Goal: Task Accomplishment & Management: Manage account settings

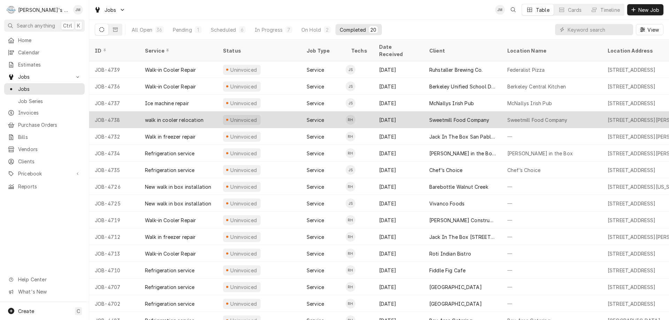
click at [445, 116] on div "Sweetmill Food Company" at bounding box center [459, 119] width 60 height 7
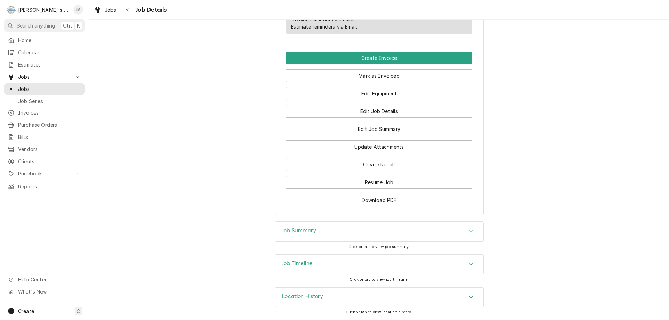
scroll to position [437, 0]
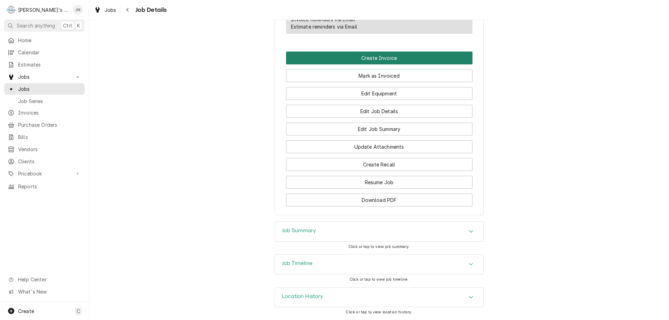
click at [372, 59] on button "Create Invoice" at bounding box center [379, 58] width 186 height 13
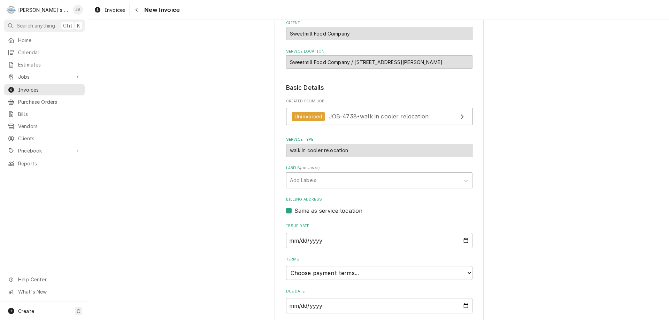
scroll to position [104, 0]
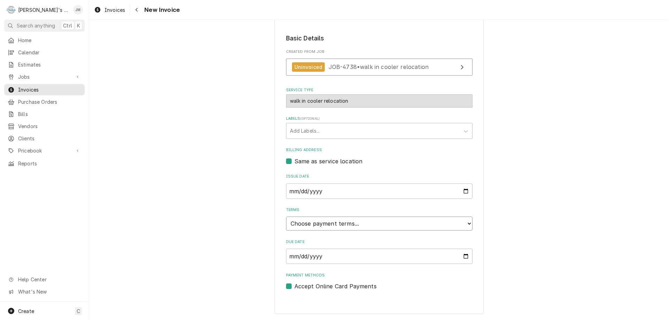
click at [332, 222] on select "Choose payment terms... Same Day Net 7 Net 14 Net 21 Net 30 Net 45 Net 60 Net 90" at bounding box center [379, 224] width 186 height 14
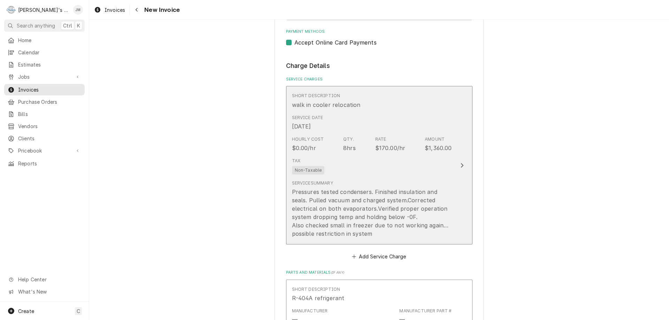
click at [462, 165] on div "Update Line Item" at bounding box center [461, 165] width 9 height 8
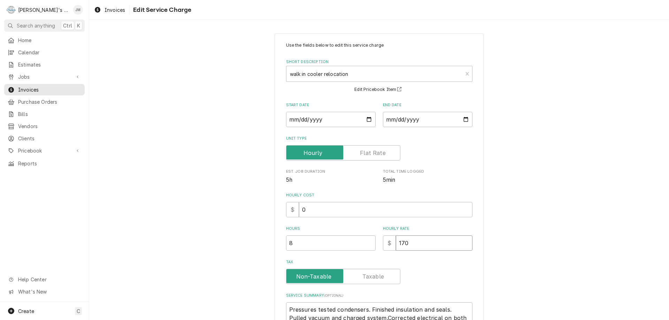
drag, startPoint x: 416, startPoint y: 248, endPoint x: 388, endPoint y: 248, distance: 27.9
click at [388, 248] on div "$ 170" at bounding box center [428, 242] width 90 height 15
type textarea "x"
type input "0"
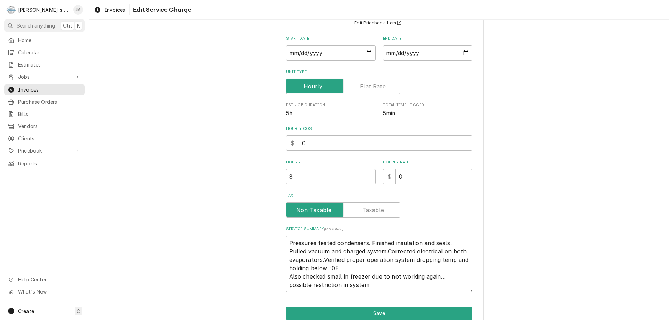
scroll to position [99, 0]
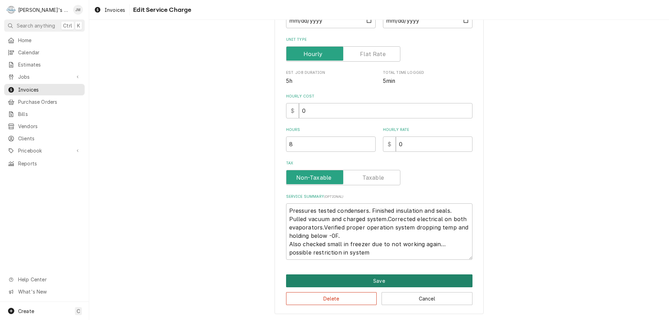
click at [379, 281] on button "Save" at bounding box center [379, 280] width 186 height 13
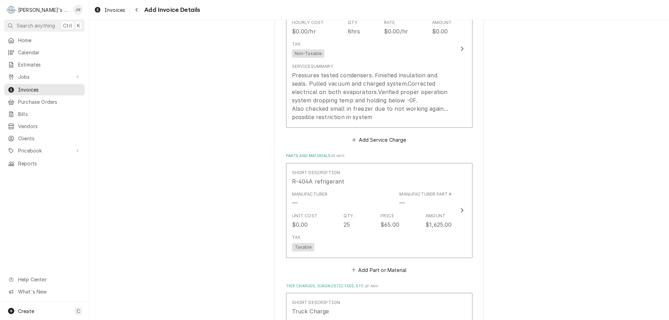
scroll to position [548, 0]
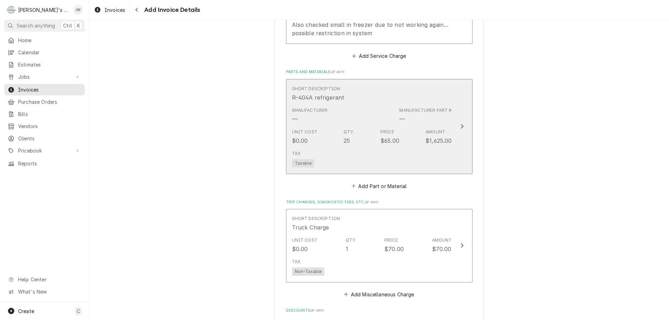
click at [460, 127] on icon "Update Line Item" at bounding box center [461, 126] width 3 height 5
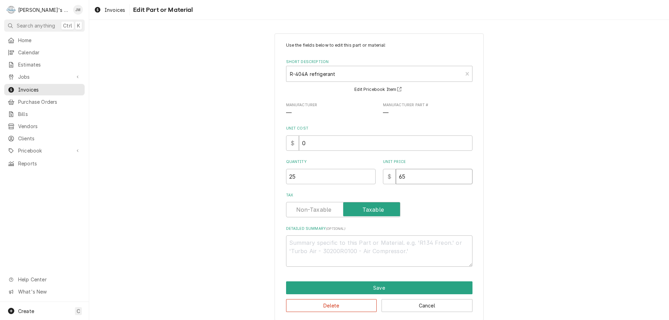
drag, startPoint x: 426, startPoint y: 172, endPoint x: 394, endPoint y: 173, distance: 32.4
click at [396, 173] on input "65" at bounding box center [434, 176] width 77 height 15
type textarea "x"
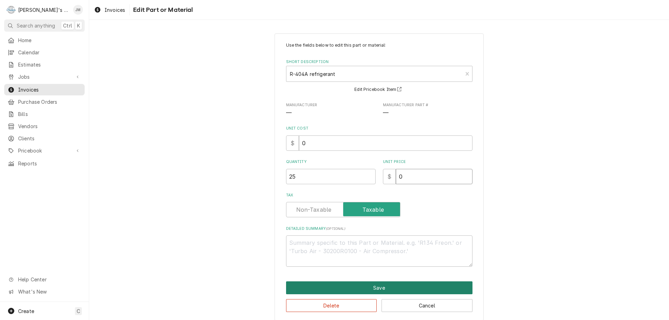
type input "0"
click at [377, 284] on button "Save" at bounding box center [379, 287] width 186 height 13
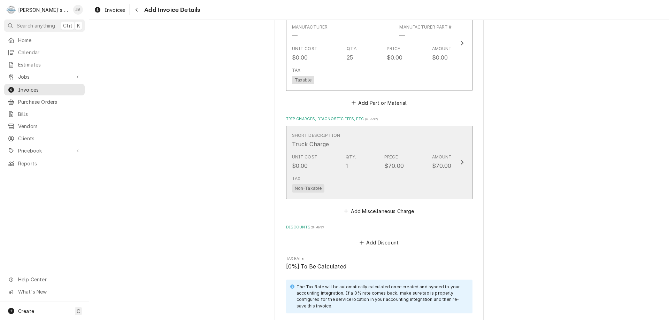
scroll to position [679, 0]
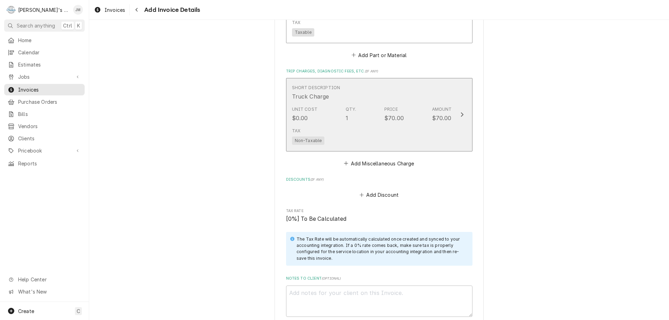
click at [460, 115] on icon "Update Line Item" at bounding box center [461, 115] width 3 height 6
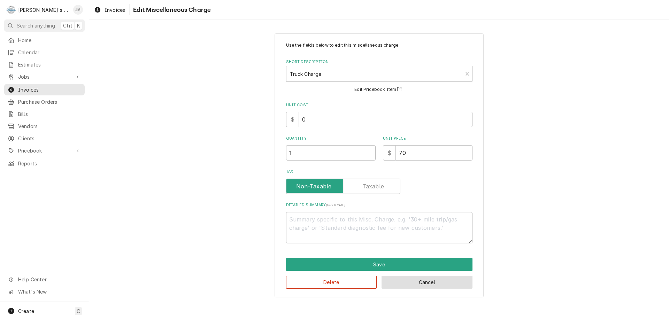
click at [417, 287] on button "Cancel" at bounding box center [426, 282] width 91 height 13
type textarea "x"
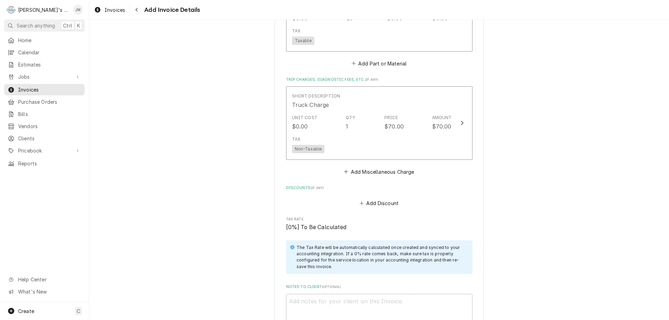
scroll to position [671, 0]
click at [21, 74] on span "Jobs" at bounding box center [44, 76] width 53 height 7
click at [23, 85] on span "Jobs" at bounding box center [49, 88] width 63 height 7
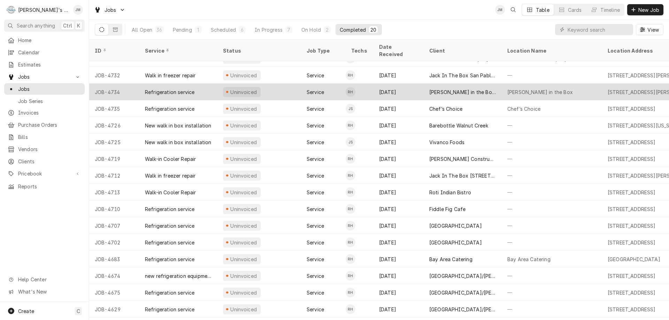
scroll to position [72, 0]
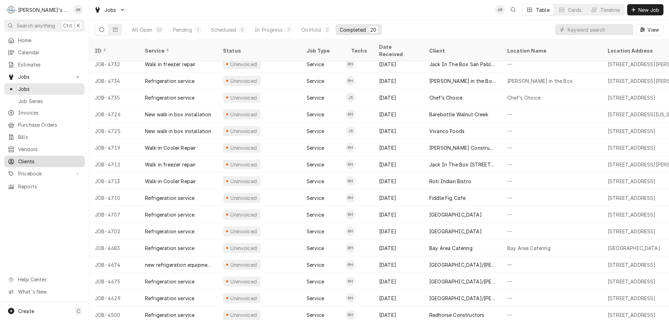
click at [20, 158] on span "Clients" at bounding box center [49, 161] width 63 height 7
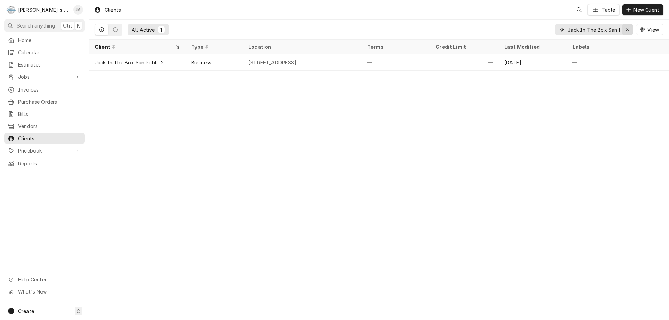
click at [629, 31] on div "Erase input" at bounding box center [627, 29] width 7 height 7
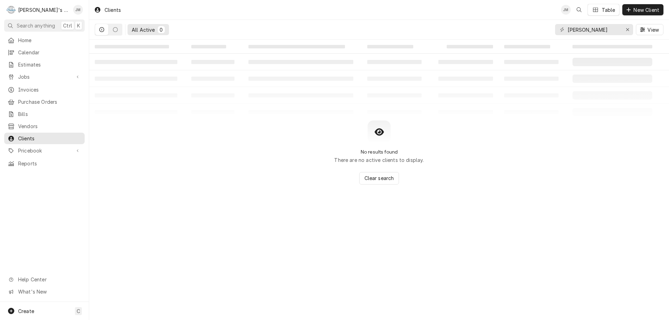
click at [135, 27] on div "All Active" at bounding box center [143, 29] width 23 height 7
click at [585, 30] on input "mcnell" at bounding box center [593, 29] width 52 height 11
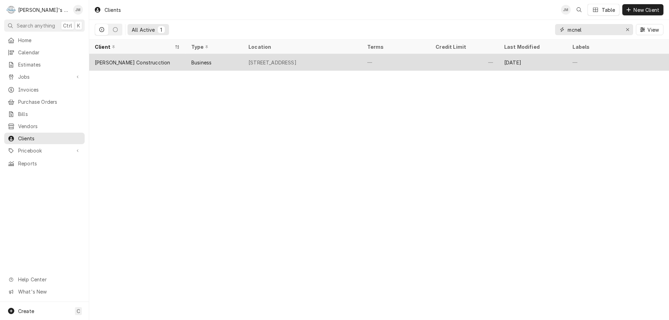
type input "mcnel"
click at [109, 61] on div "[PERSON_NAME] Construcction" at bounding box center [132, 62] width 75 height 7
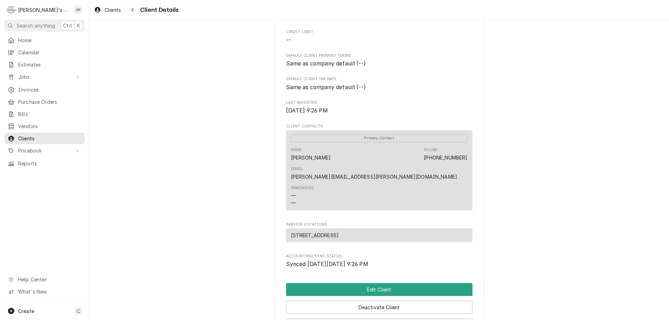
scroll to position [174, 0]
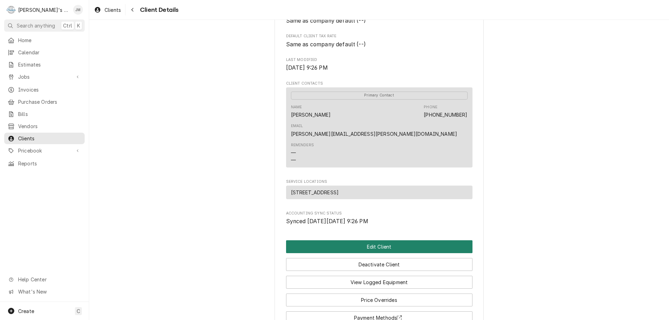
click at [361, 240] on button "Edit Client" at bounding box center [379, 246] width 186 height 13
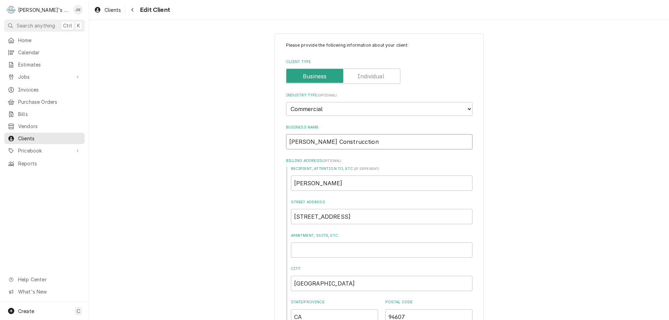
click at [333, 141] on input "[PERSON_NAME] Construcction" at bounding box center [379, 141] width 186 height 15
type textarea "x"
type input "[PERSON_NAME] Construction"
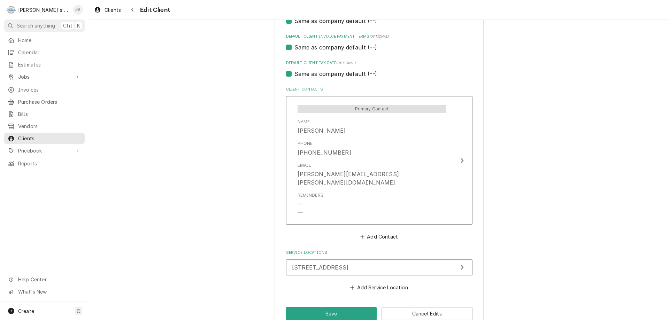
scroll to position [440, 0]
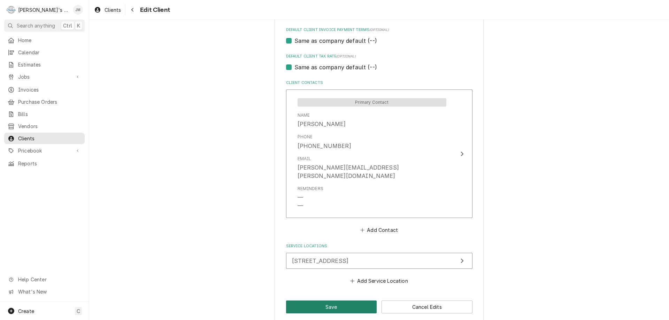
click at [331, 301] on button "Save" at bounding box center [331, 307] width 91 height 13
type textarea "x"
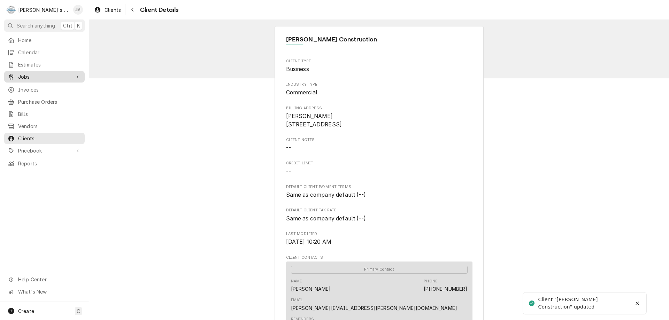
click at [23, 75] on span "Jobs" at bounding box center [44, 76] width 53 height 7
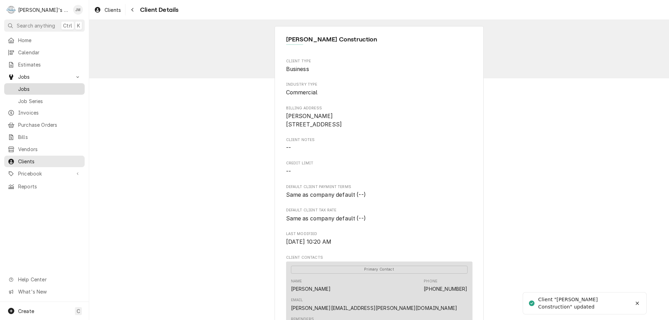
click at [25, 85] on div "Jobs" at bounding box center [45, 89] width 78 height 9
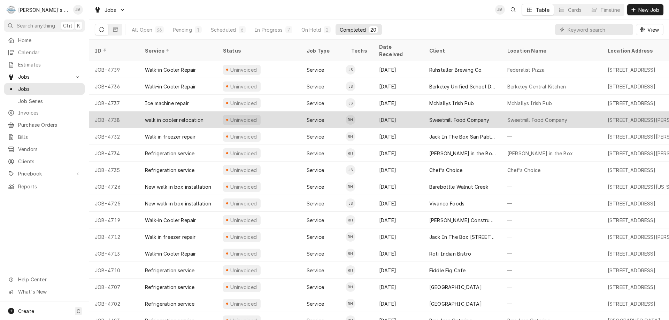
scroll to position [35, 0]
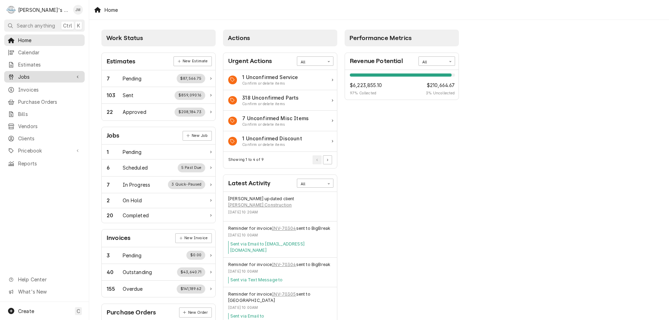
click at [23, 75] on span "Jobs" at bounding box center [44, 76] width 53 height 7
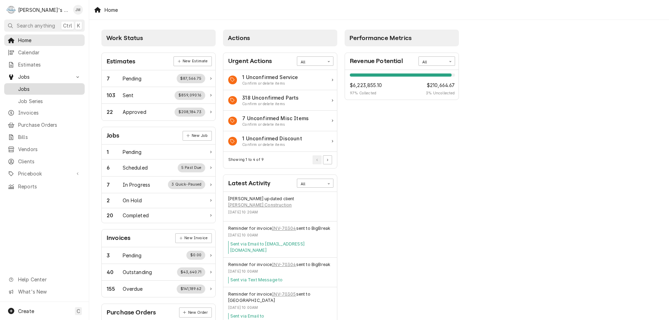
click at [24, 87] on span "Jobs" at bounding box center [49, 88] width 63 height 7
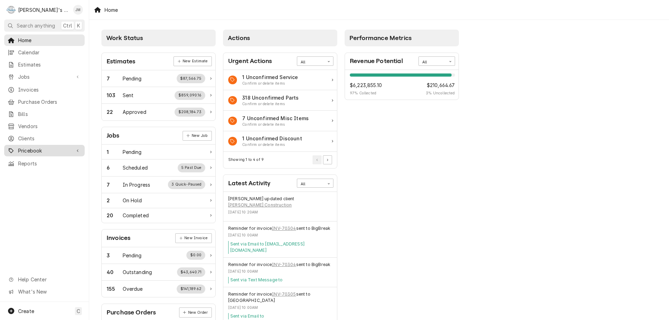
click at [26, 149] on span "Pricebook" at bounding box center [44, 150] width 53 height 7
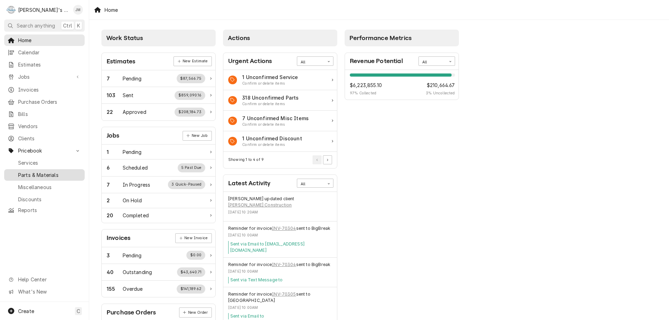
click at [36, 171] on span "Parts & Materials" at bounding box center [49, 174] width 63 height 7
